Goal: Task Accomplishment & Management: Manage account settings

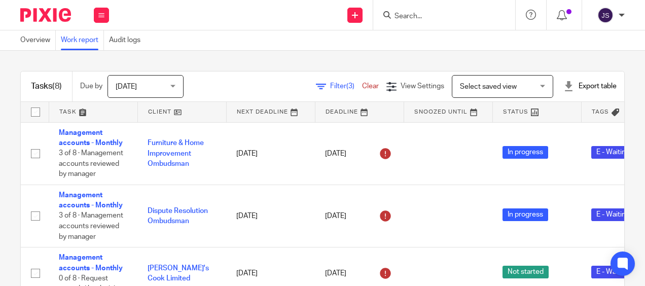
click at [621, 78] on div "Tasks (8) Due by Today Today Today Tomorrow This week Next week This month Next…" at bounding box center [322, 168] width 645 height 235
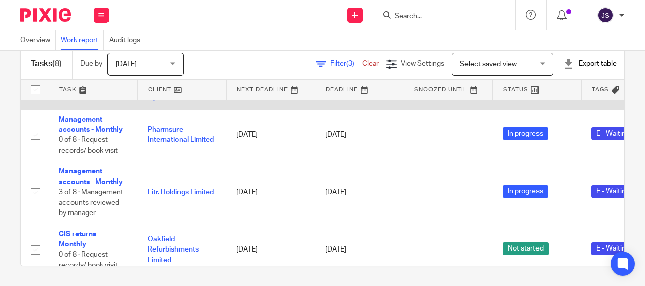
scroll to position [289, 0]
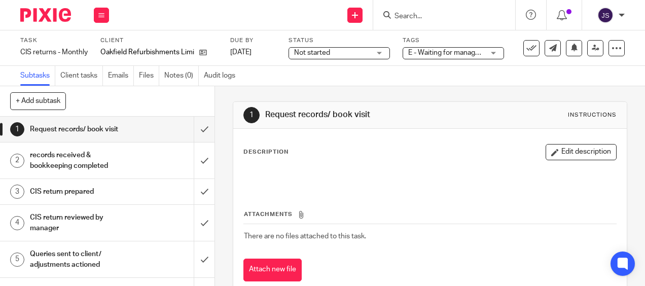
click at [107, 229] on h1 "CIS return reviewed by manager" at bounding box center [81, 223] width 102 height 26
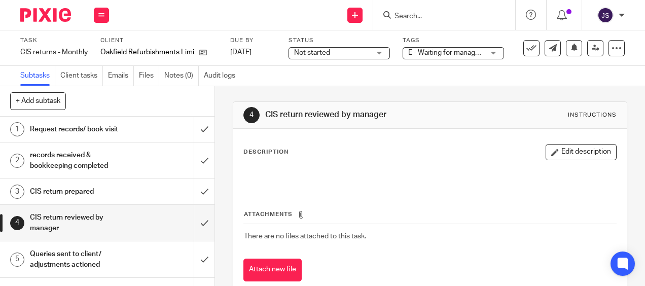
click at [276, 175] on p at bounding box center [430, 176] width 372 height 10
click at [558, 147] on button "Edit description" at bounding box center [581, 152] width 71 height 16
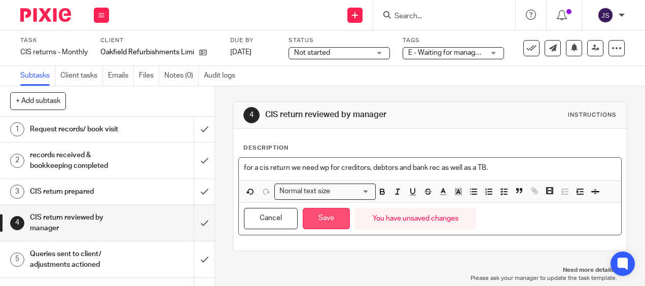
click at [326, 213] on button "Save" at bounding box center [326, 219] width 47 height 22
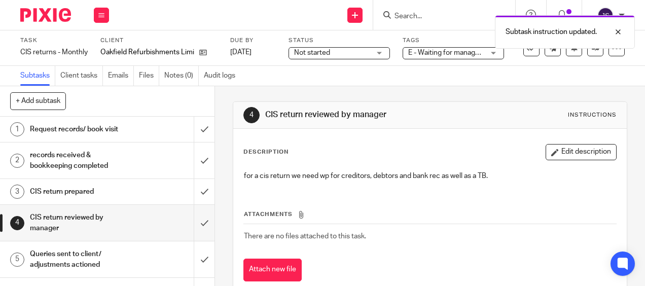
click at [489, 54] on div "E - Waiting for manager review/approval" at bounding box center [453, 53] width 101 height 12
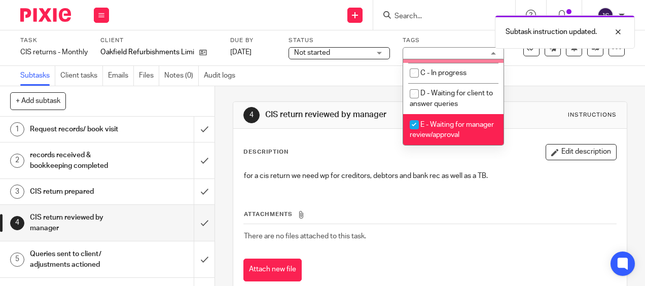
scroll to position [101, 0]
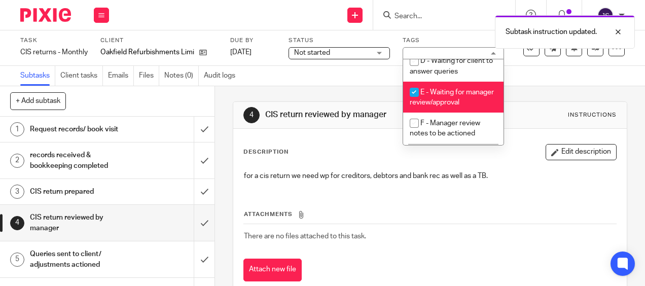
click at [429, 102] on span "E - Waiting for manager review/approval" at bounding box center [452, 98] width 84 height 18
checkbox input "false"
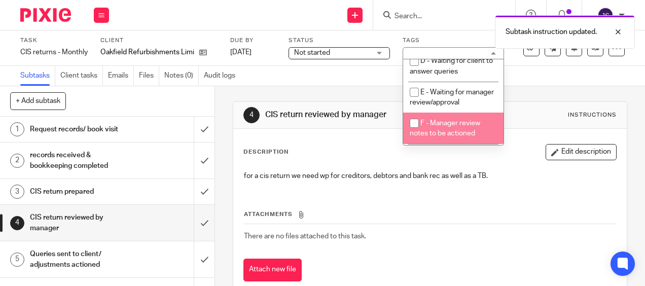
click at [438, 134] on span "F - Manager review notes to be actioned" at bounding box center [445, 129] width 70 height 18
checkbox input "true"
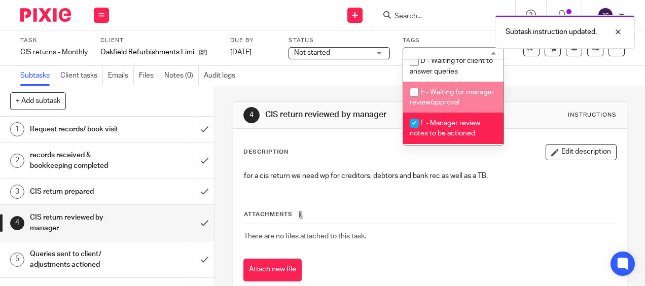
click at [362, 99] on div "4 CIS return reviewed by manager Instructions Description Edit description for …" at bounding box center [430, 199] width 394 height 226
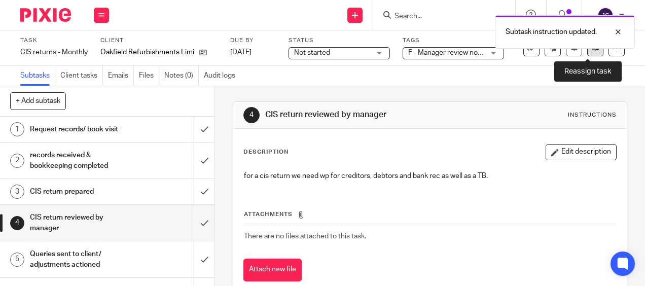
click at [587, 54] on link at bounding box center [595, 48] width 16 height 16
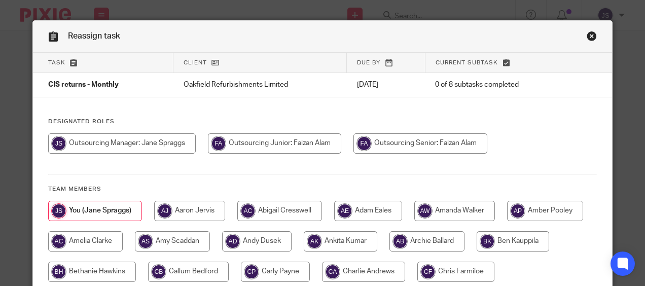
click at [306, 145] on input "radio" at bounding box center [274, 143] width 133 height 20
radio input "true"
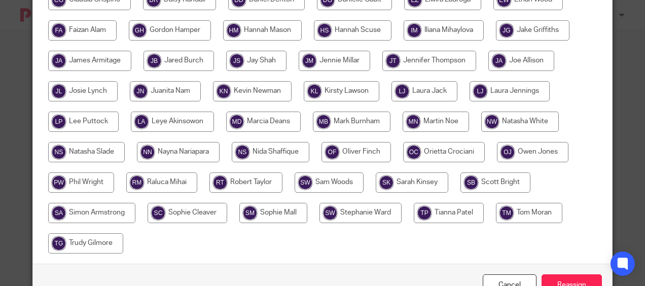
scroll to position [342, 0]
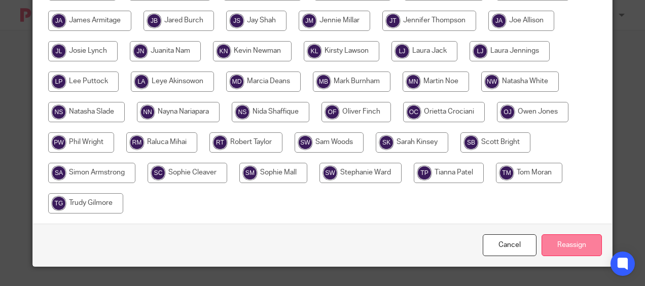
click at [565, 238] on input "Reassign" at bounding box center [572, 245] width 60 height 22
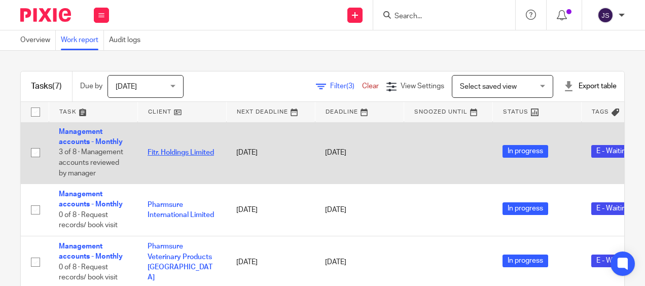
scroll to position [237, 0]
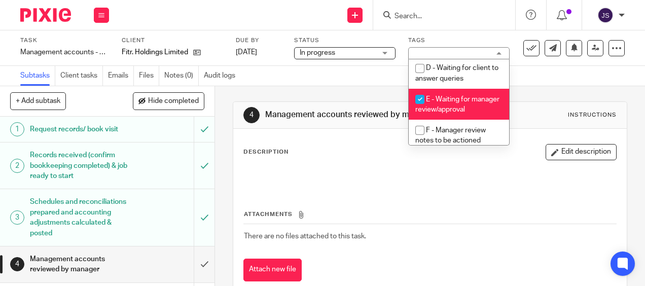
scroll to position [101, 0]
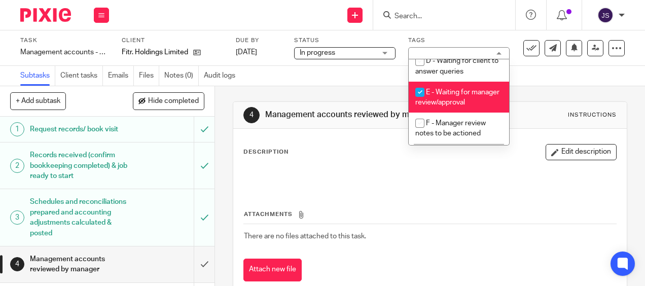
click at [440, 96] on li "E - Waiting for manager review/approval" at bounding box center [459, 97] width 100 height 31
checkbox input "false"
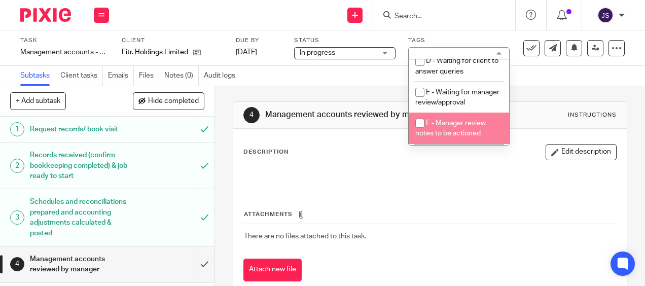
click at [452, 137] on span "F - Manager review notes to be actioned" at bounding box center [450, 129] width 70 height 18
checkbox input "true"
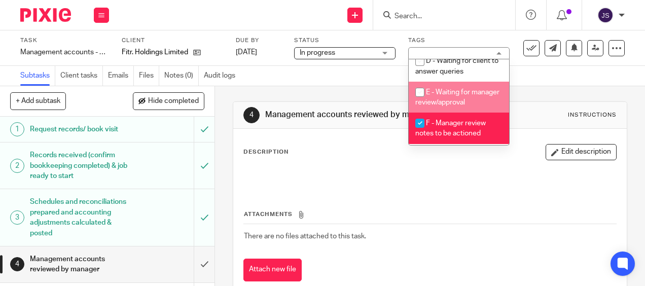
click at [549, 87] on div "4 Management accounts reviewed by manager Instructions Description Edit descrip…" at bounding box center [430, 199] width 394 height 226
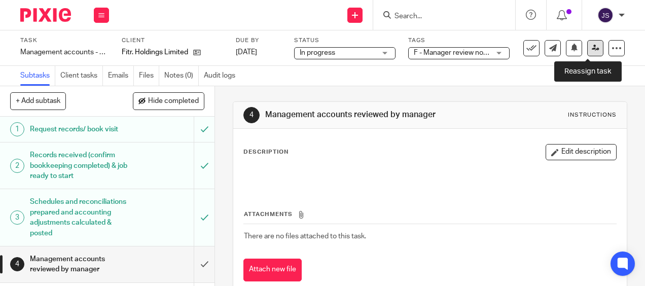
click at [592, 48] on icon at bounding box center [596, 48] width 8 height 8
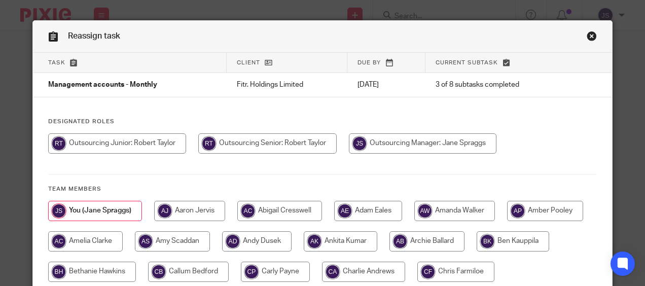
click at [310, 137] on input "radio" at bounding box center [267, 143] width 138 height 20
radio input "true"
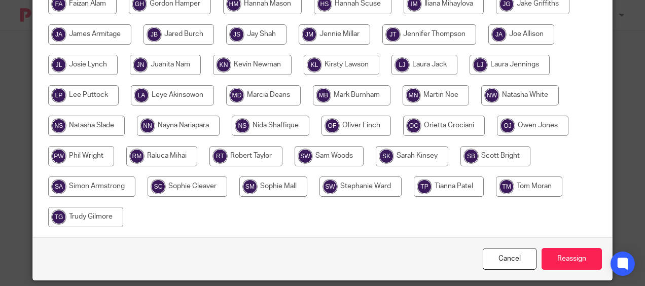
scroll to position [342, 0]
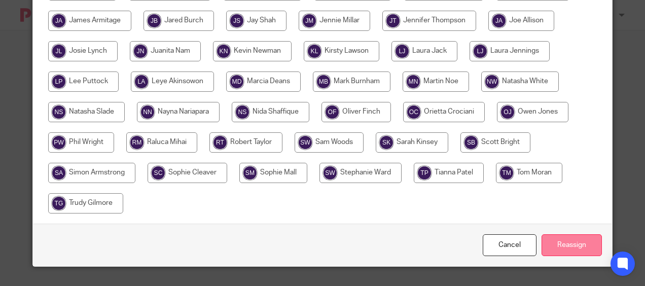
click at [579, 239] on input "Reassign" at bounding box center [572, 245] width 60 height 22
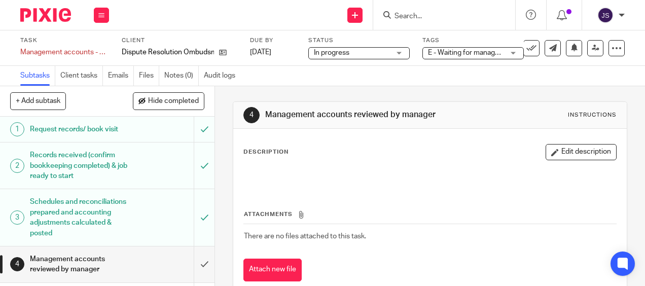
click at [450, 58] on span "E - Waiting for manager review/approval" at bounding box center [466, 53] width 76 height 11
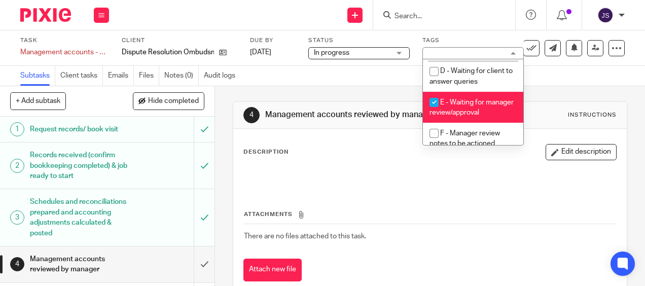
scroll to position [101, 0]
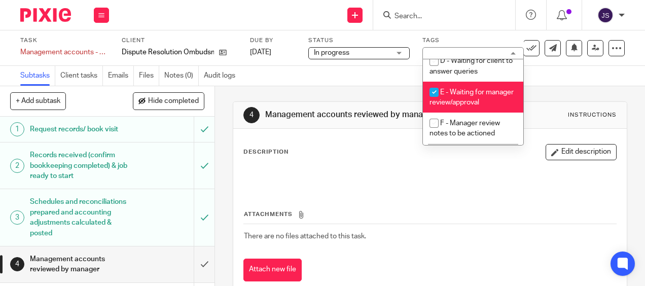
click at [461, 103] on li "E - Waiting for manager review/approval" at bounding box center [473, 97] width 100 height 31
checkbox input "false"
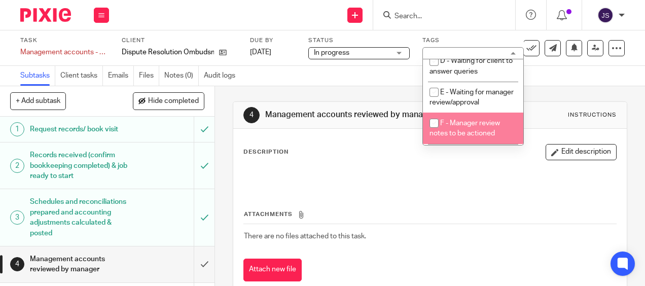
click at [469, 133] on span "F - Manager review notes to be actioned" at bounding box center [465, 129] width 70 height 18
checkbox input "true"
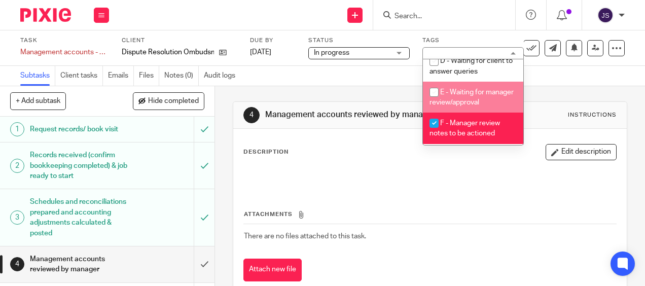
click at [562, 85] on div "Subtasks Client tasks Emails Files Notes (0) Audit logs" at bounding box center [322, 76] width 645 height 20
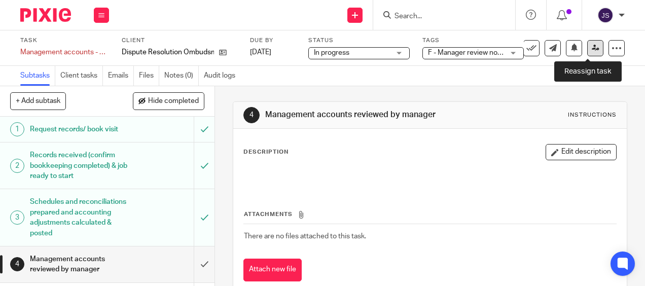
click at [592, 51] on icon at bounding box center [596, 48] width 8 height 8
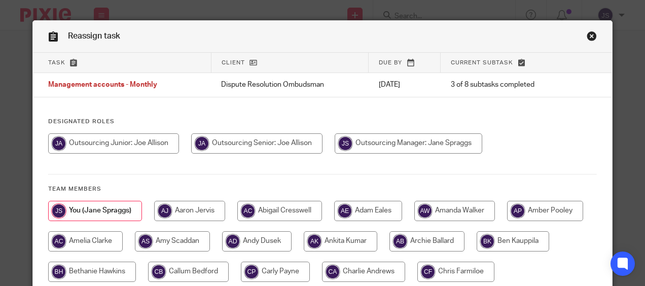
click at [313, 140] on input "radio" at bounding box center [256, 143] width 131 height 20
radio input "true"
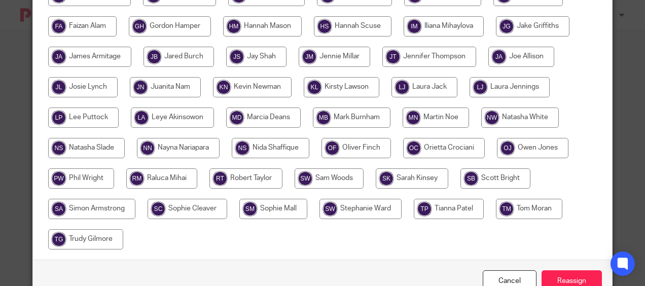
scroll to position [342, 0]
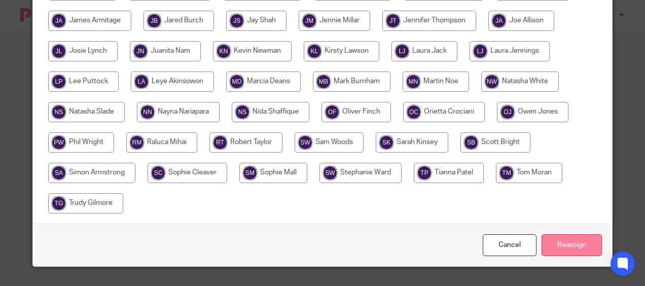
click at [565, 234] on input "Reassign" at bounding box center [572, 245] width 60 height 22
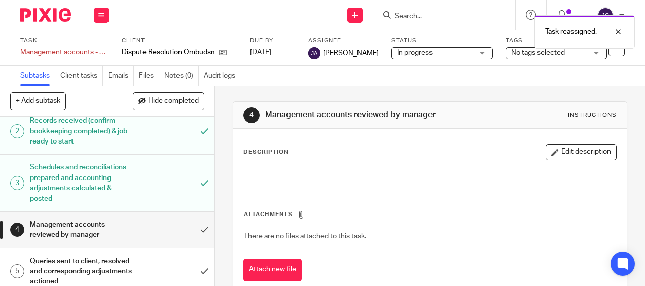
scroll to position [51, 0]
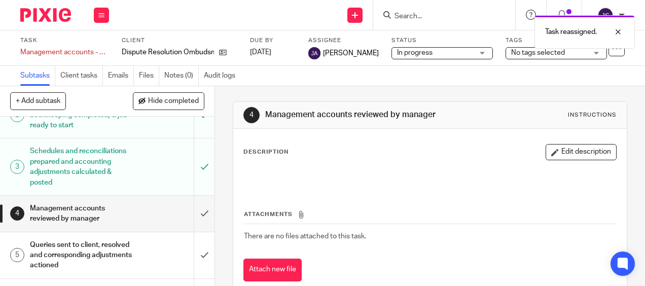
click at [289, 178] on p at bounding box center [430, 176] width 372 height 10
click at [552, 156] on button "Edit description" at bounding box center [581, 152] width 71 height 16
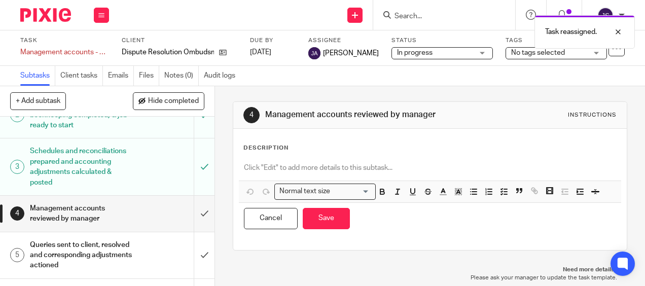
click at [334, 163] on p at bounding box center [430, 168] width 372 height 10
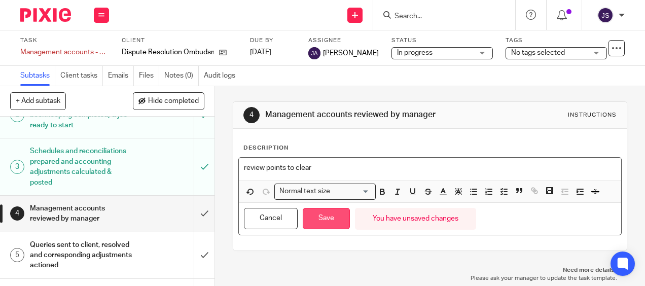
click at [320, 223] on button "Save" at bounding box center [326, 219] width 47 height 22
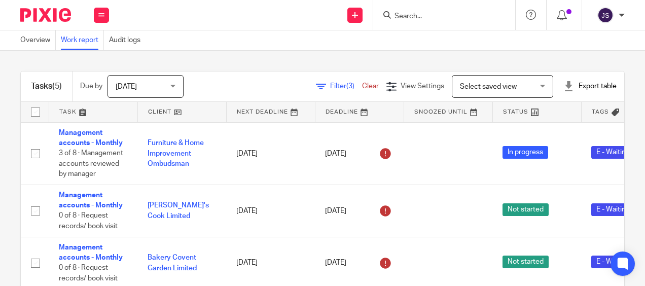
click at [243, 43] on div "Overview Work report Audit logs" at bounding box center [322, 40] width 645 height 20
